Goal: Answer question/provide support

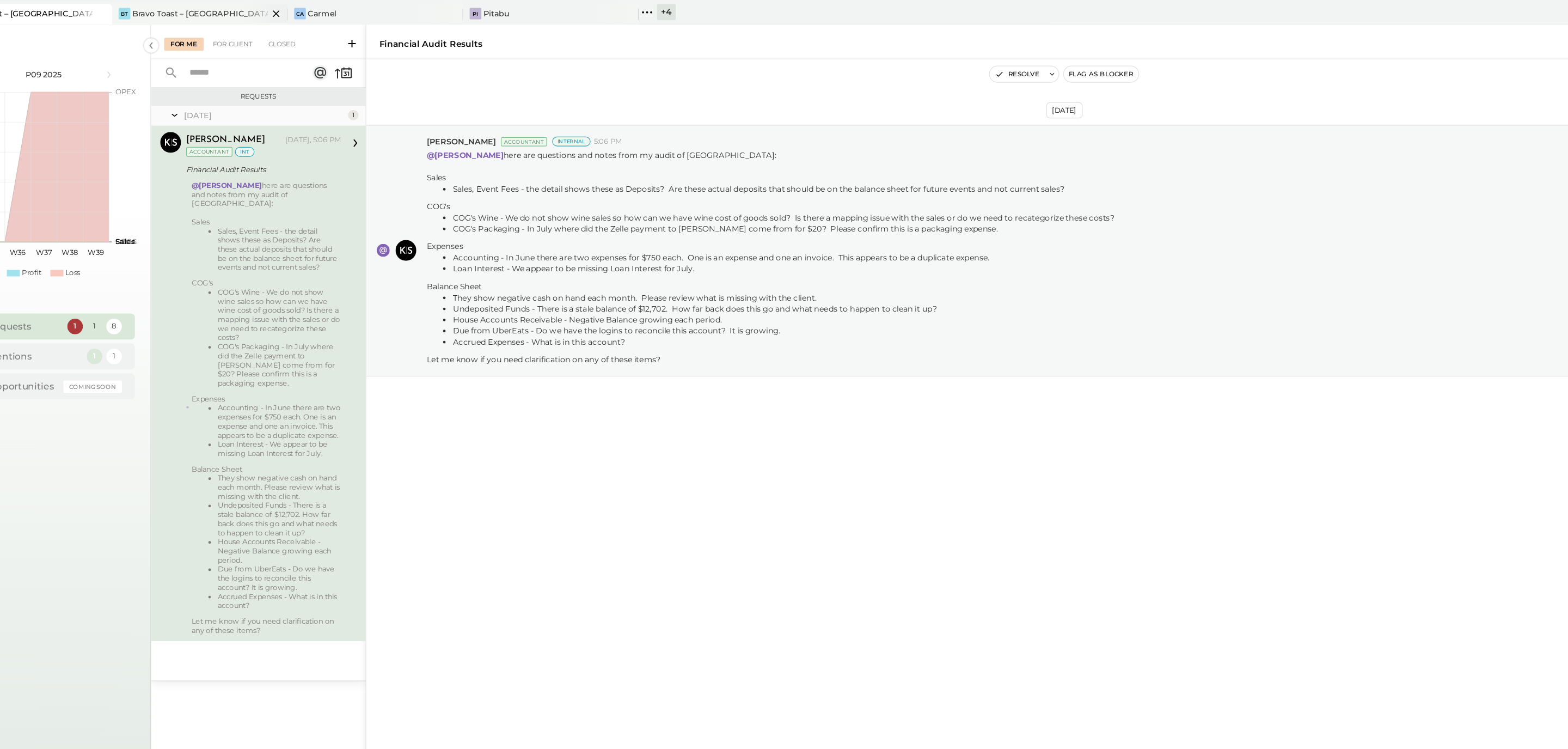
click at [288, 9] on div "[PERSON_NAME] Toast – [GEOGRAPHIC_DATA]" at bounding box center [251, 11] width 131 height 10
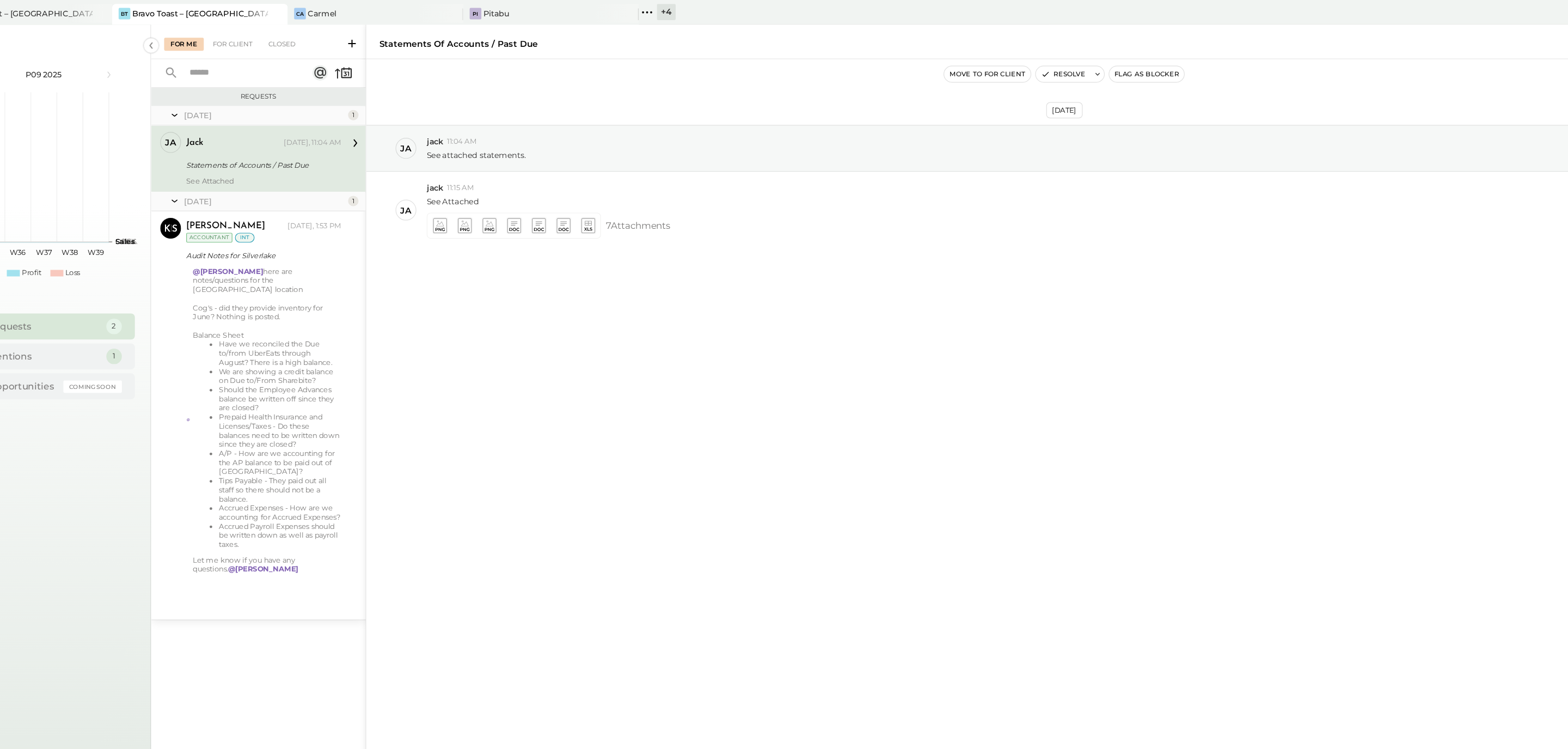
click at [326, 129] on div "jack [DATE], 11:04 AM Statements of Accounts / Past Due See Attached" at bounding box center [313, 133] width 130 height 44
click at [460, 190] on icon at bounding box center [461, 189] width 11 height 13
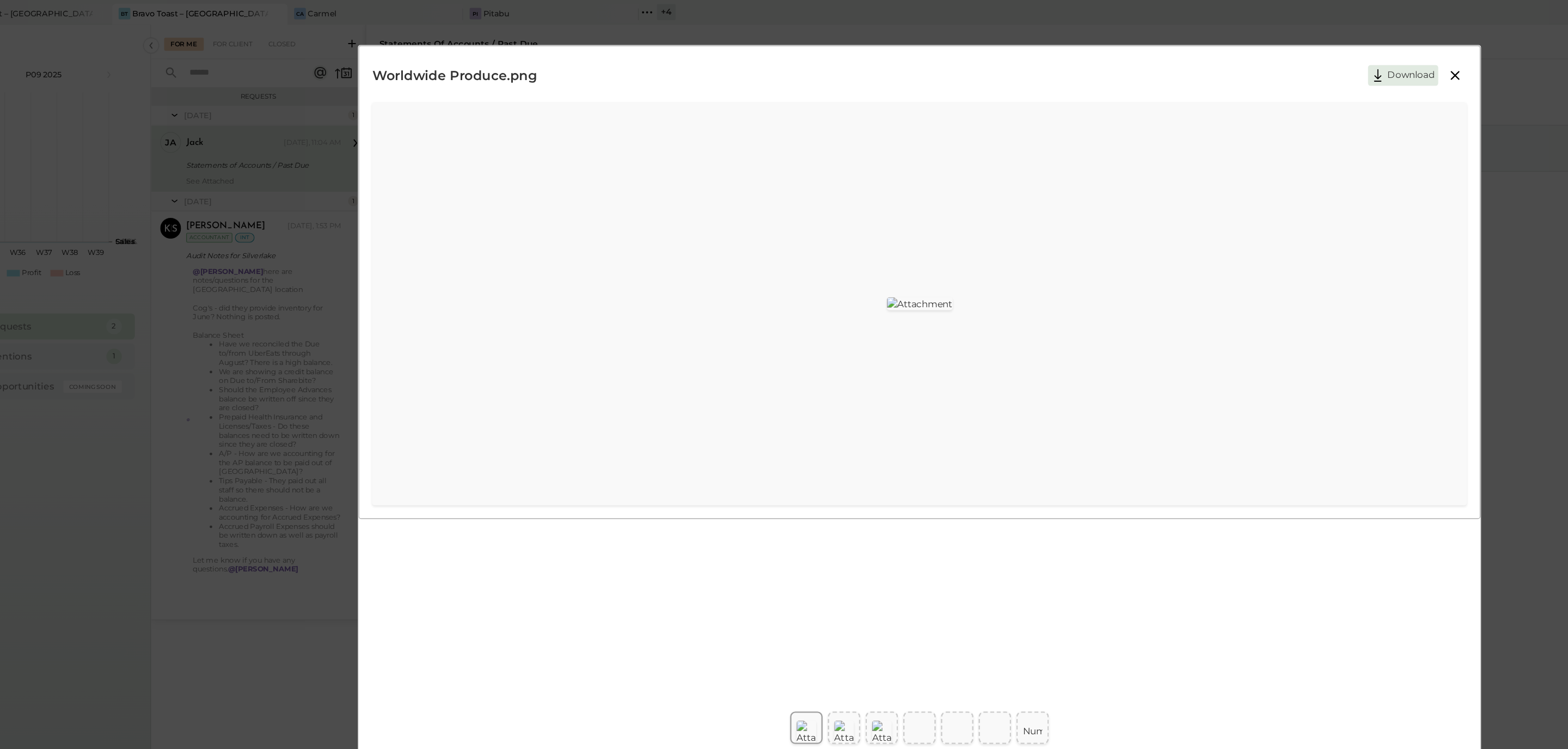
click at [774, 67] on icon at bounding box center [1311, 63] width 13 height 13
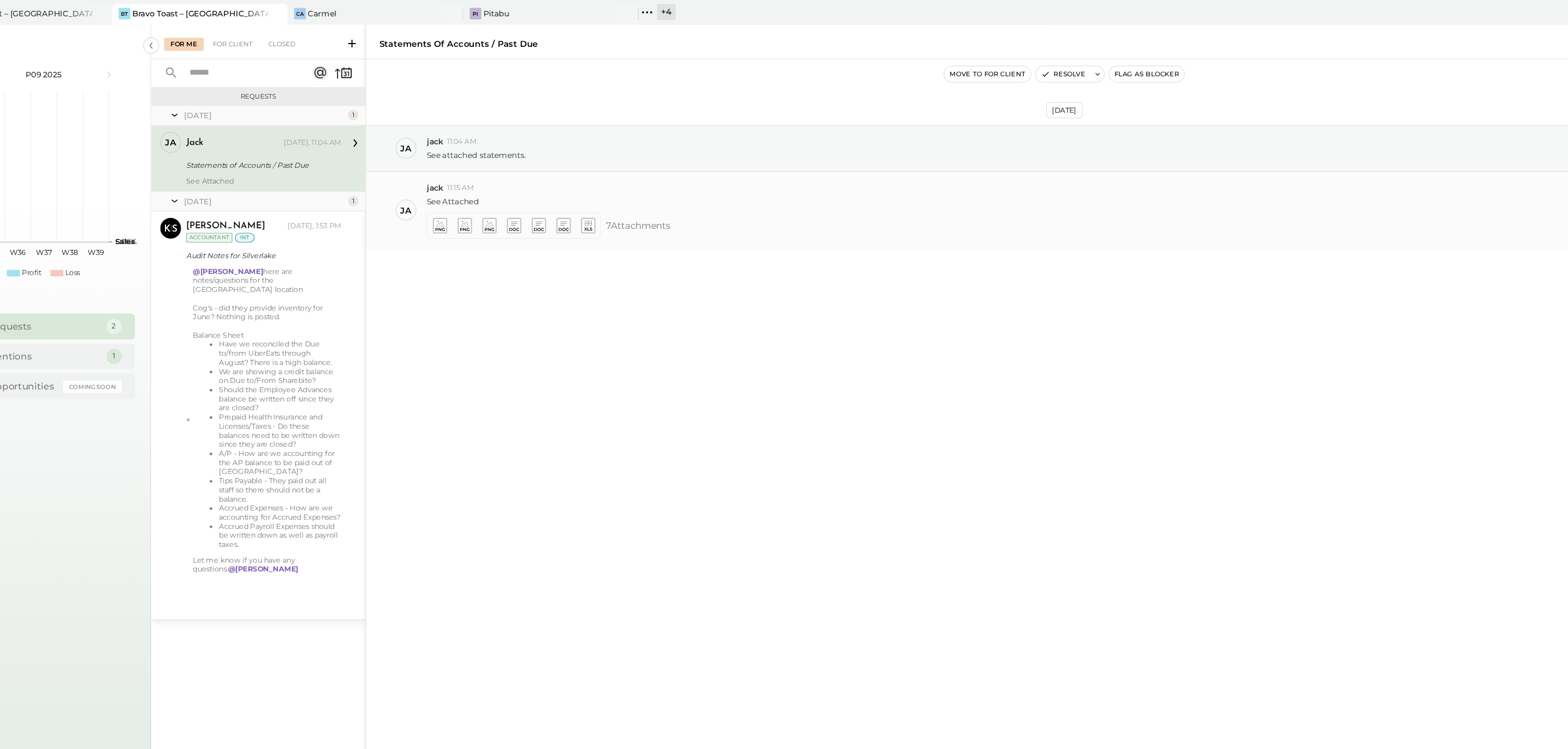
click at [484, 190] on icon at bounding box center [481, 187] width 6 height 5
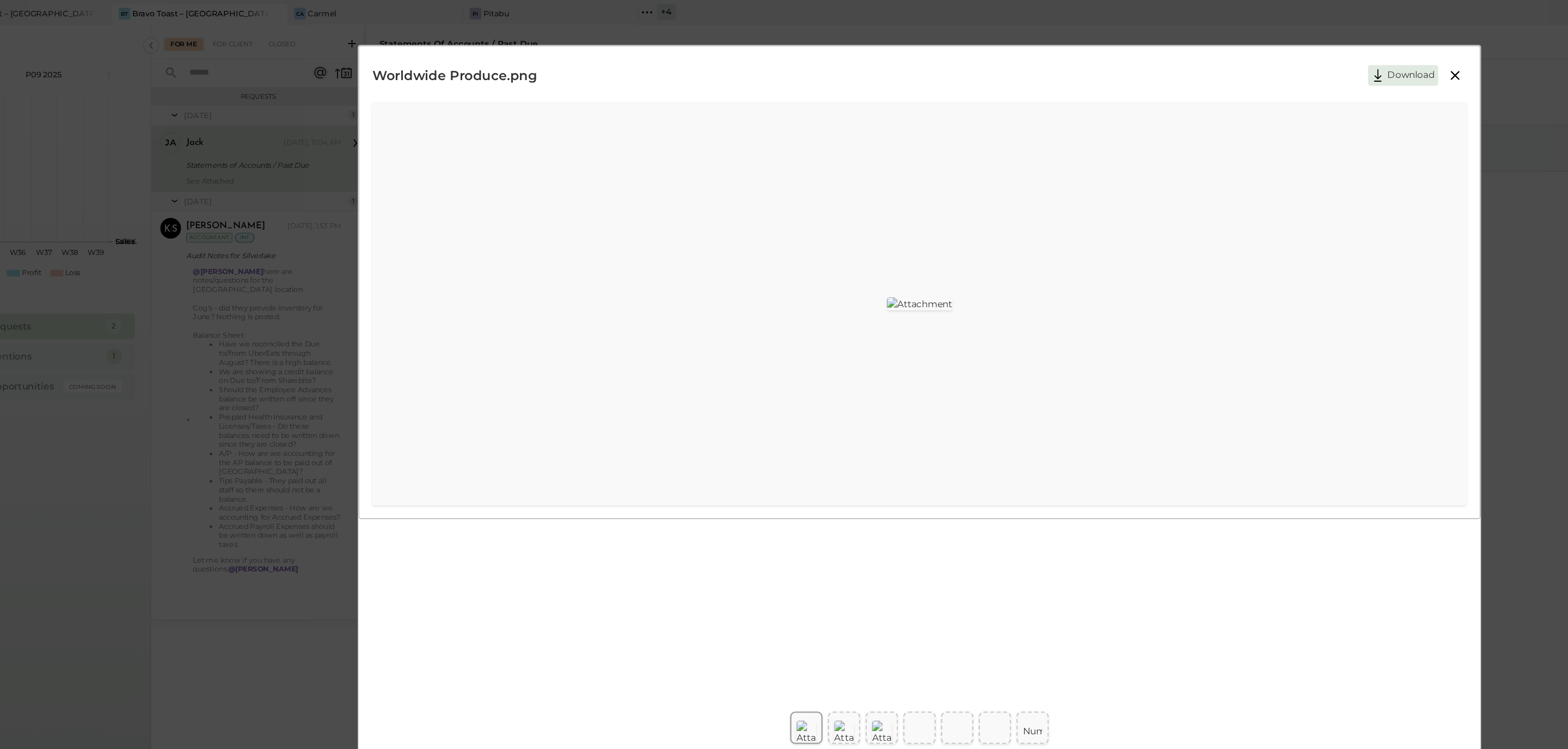
scroll to position [1, 0]
click at [772, 603] on img at bounding box center [768, 612] width 16 height 19
click at [774, 606] on img at bounding box center [799, 612] width 16 height 19
click at [774, 604] on img at bounding box center [830, 612] width 16 height 19
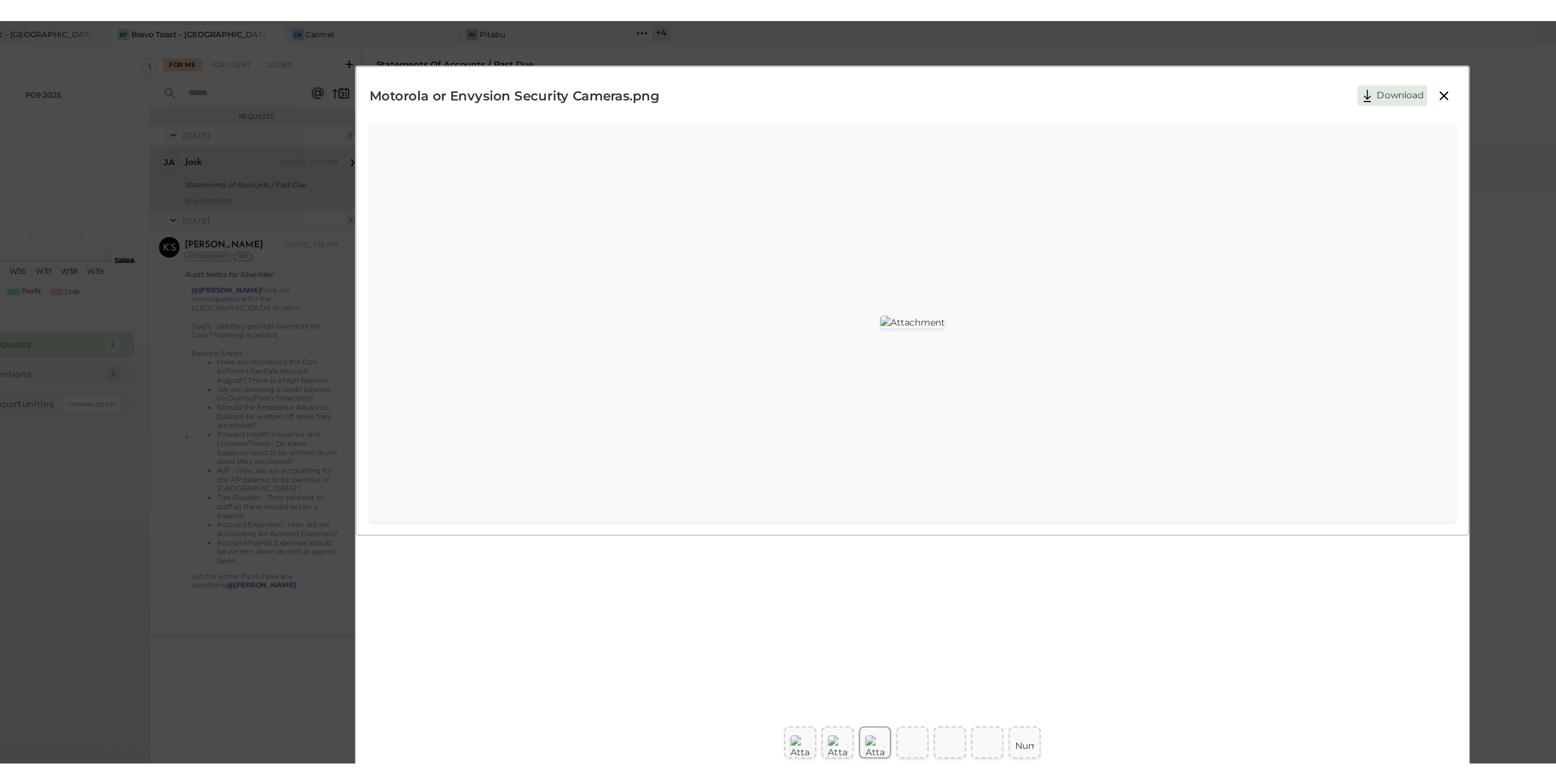
scroll to position [0, 0]
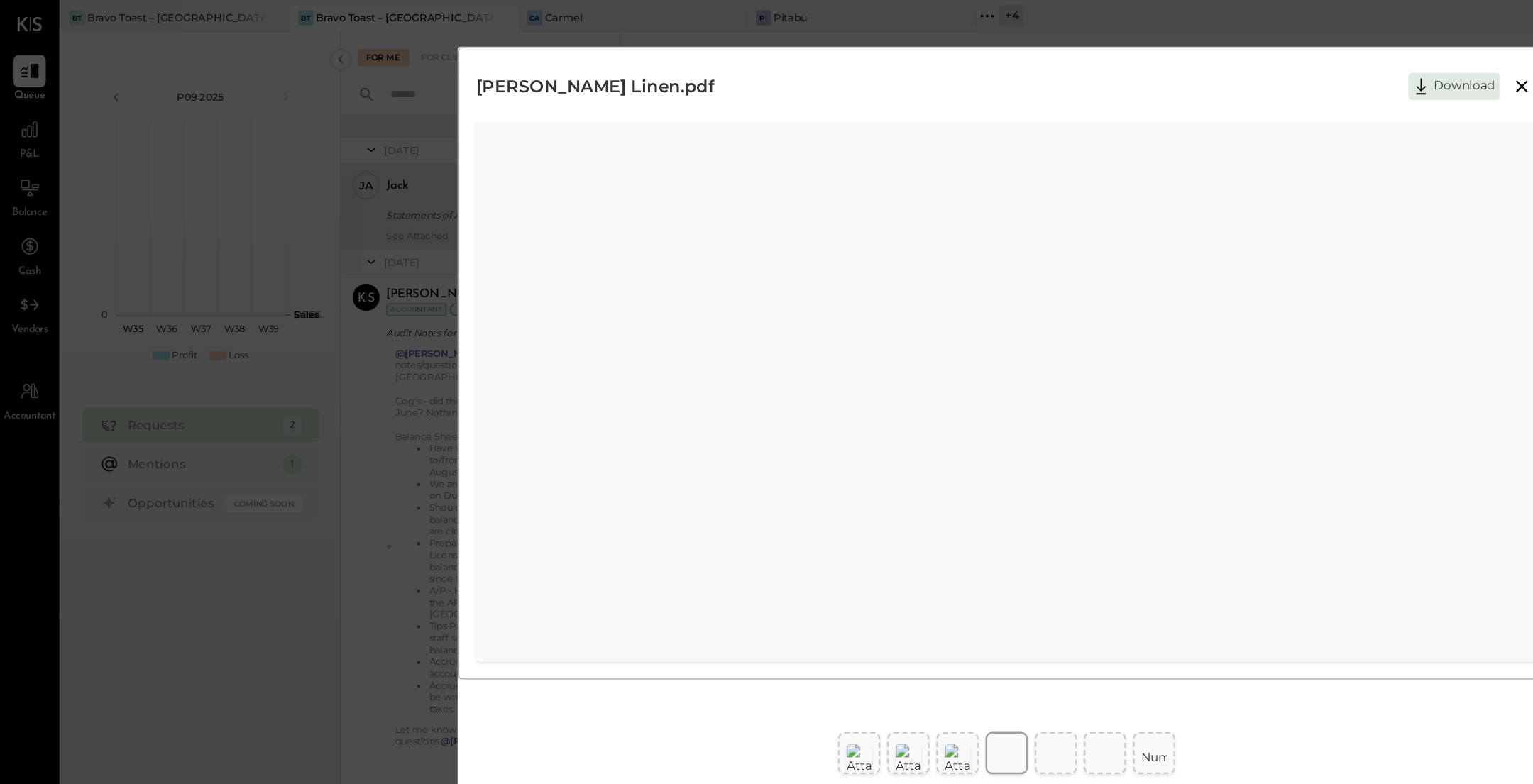
click at [1009, 76] on icon at bounding box center [1275, 72] width 17 height 17
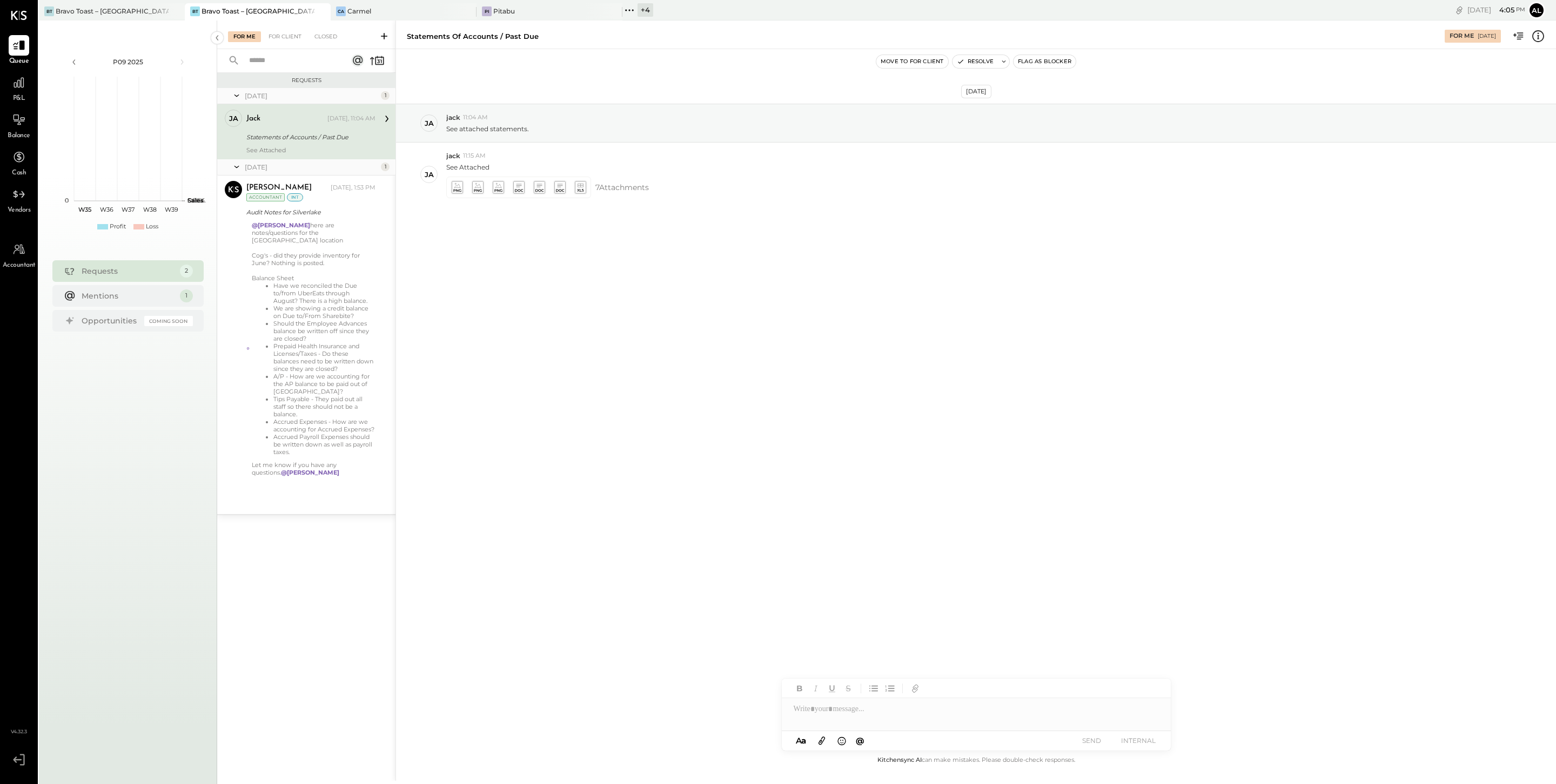
click at [768, 713] on div at bounding box center [976, 709] width 389 height 21
paste div
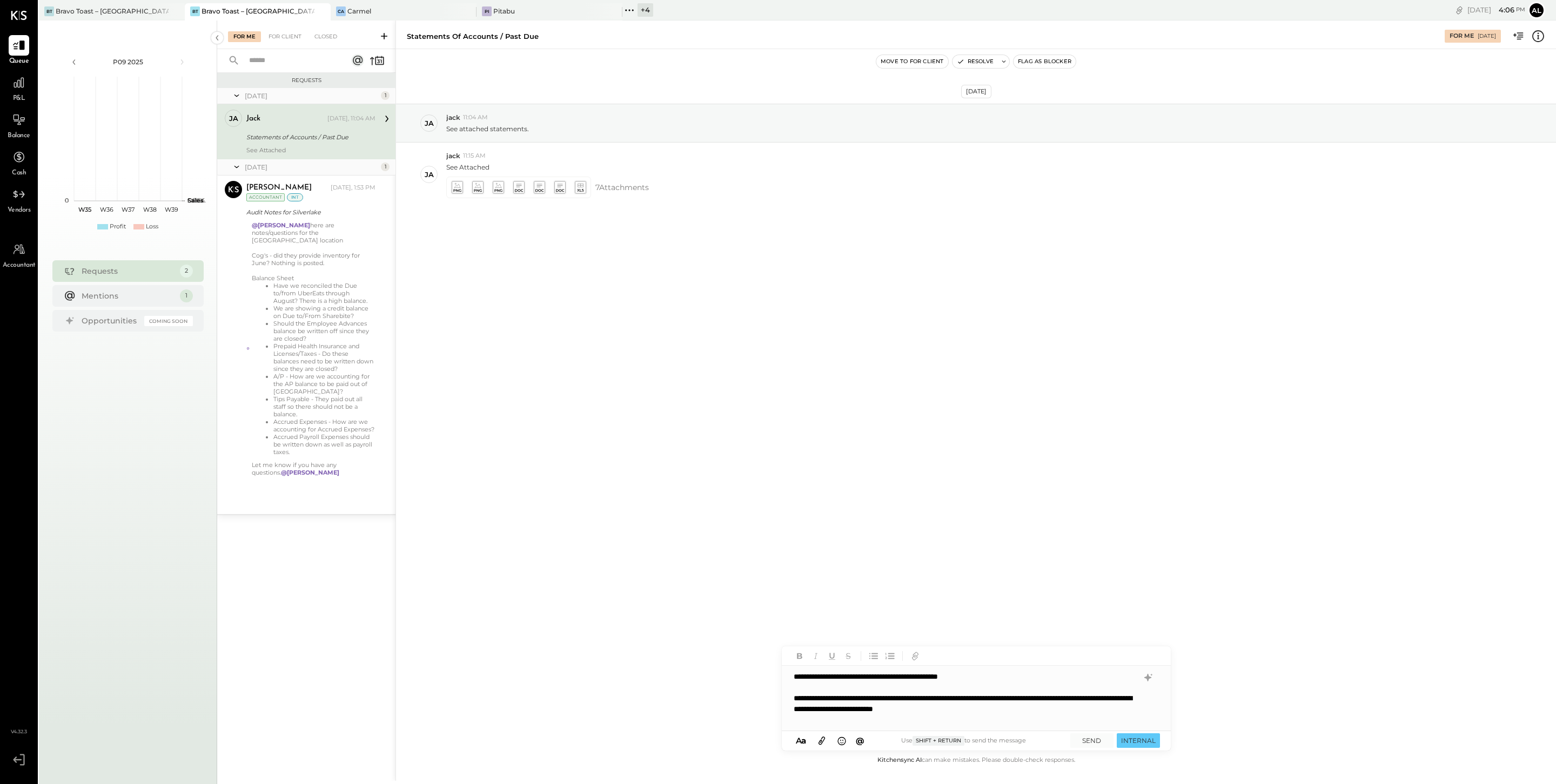
click at [768, 677] on div "**********" at bounding box center [976, 697] width 389 height 65
type input "***"
click at [768, 679] on div "[PERSON_NAME]" at bounding box center [870, 685] width 124 height 21
click at [768, 712] on div "**********" at bounding box center [976, 697] width 389 height 65
click at [768, 730] on button "SEND" at bounding box center [1092, 741] width 43 height 15
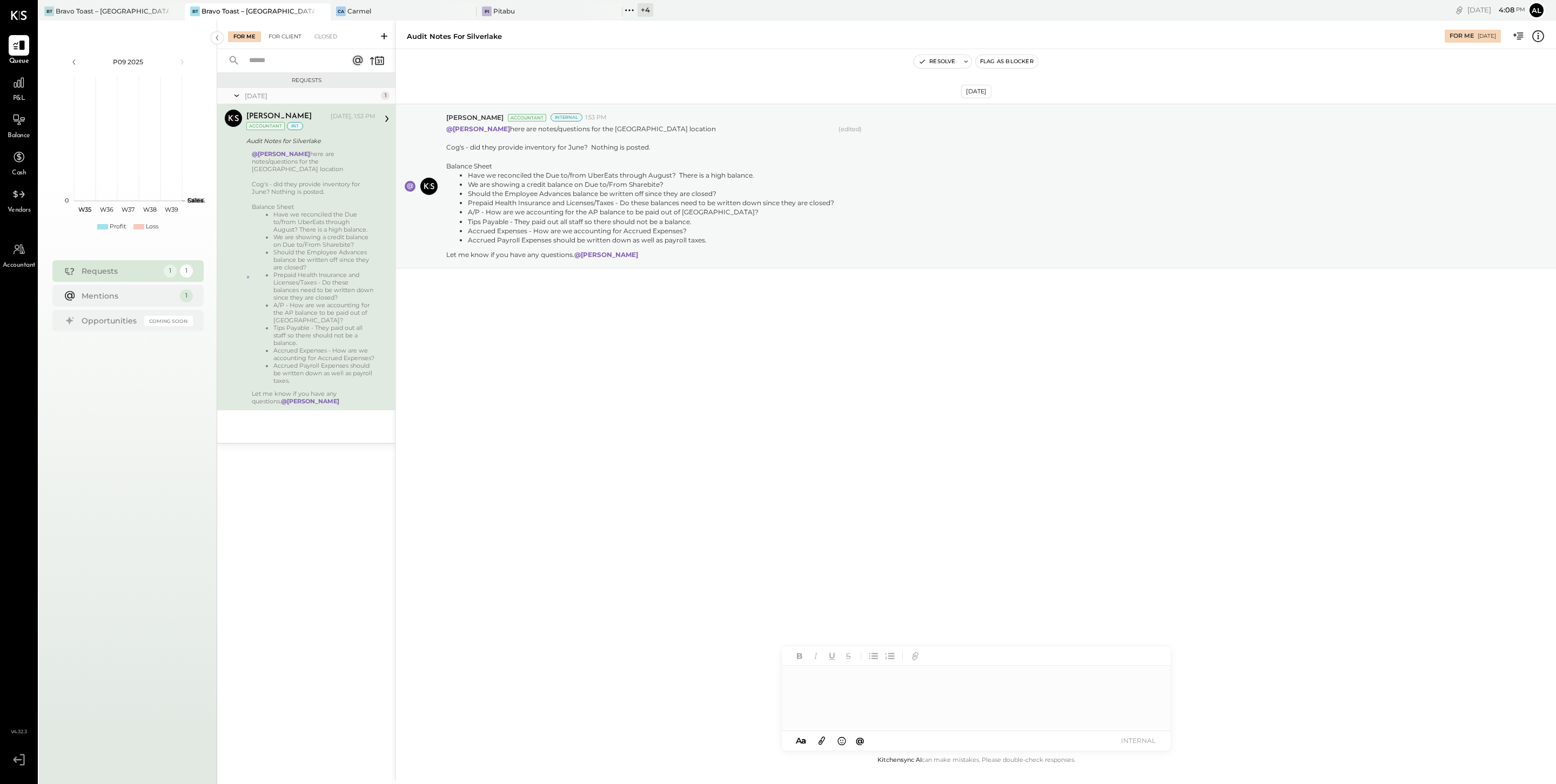
click at [286, 40] on div "For Client" at bounding box center [285, 36] width 44 height 11
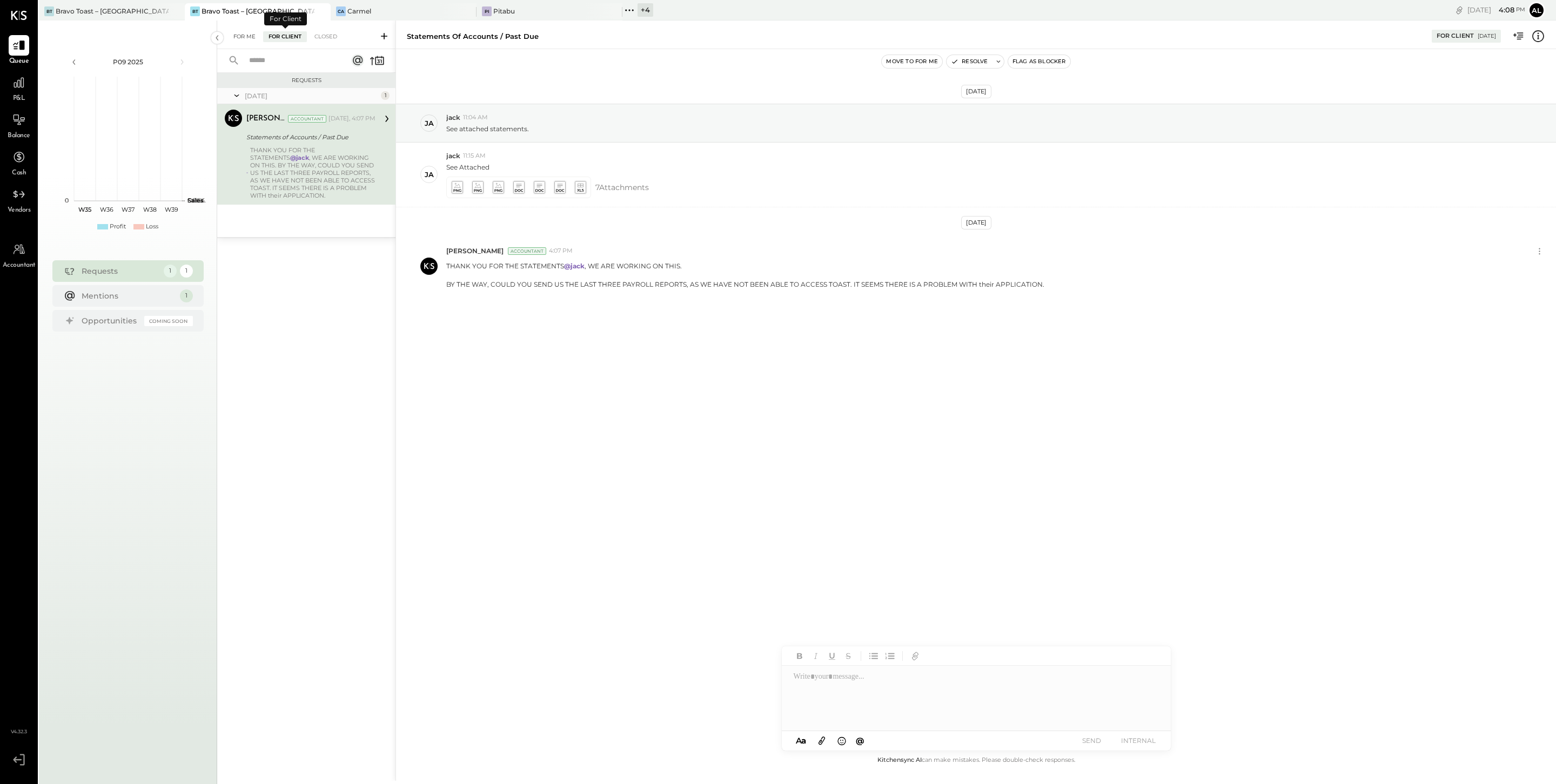
click at [251, 33] on div "For Me" at bounding box center [244, 36] width 33 height 11
